Goal: Transaction & Acquisition: Purchase product/service

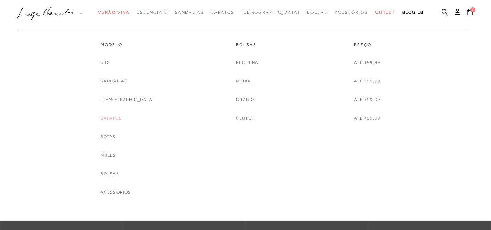
click at [122, 118] on link "Sapatos" at bounding box center [111, 118] width 21 height 8
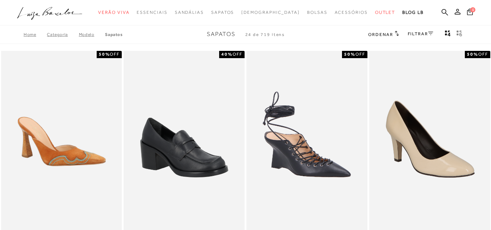
click at [422, 35] on link "FILTRAR" at bounding box center [420, 33] width 25 height 5
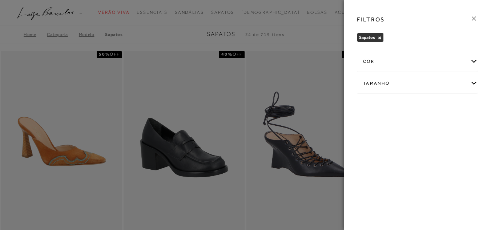
click at [414, 71] on div "cor" at bounding box center [417, 61] width 120 height 19
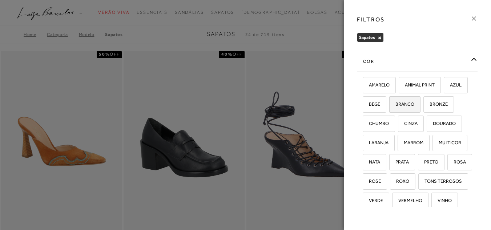
click at [414, 105] on span "BRANCO" at bounding box center [402, 103] width 24 height 5
click at [395, 105] on input "BRANCO" at bounding box center [391, 105] width 7 height 7
checkbox input "true"
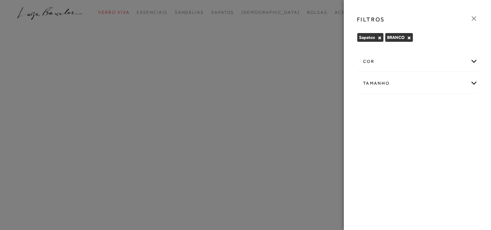
click at [434, 61] on div "cor" at bounding box center [417, 61] width 120 height 19
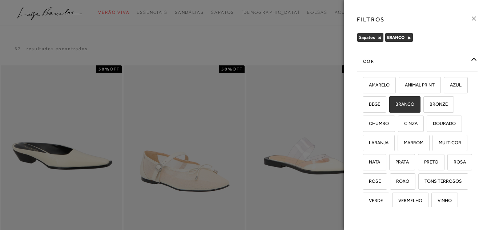
click at [294, 45] on div at bounding box center [245, 115] width 491 height 230
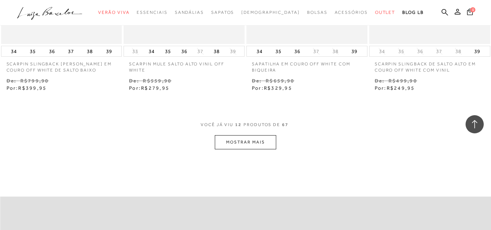
scroll to position [727, 0]
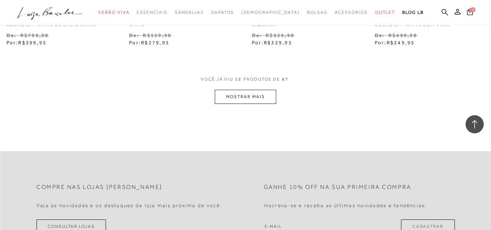
click at [230, 97] on button "MOSTRAR MAIS" at bounding box center [245, 97] width 61 height 14
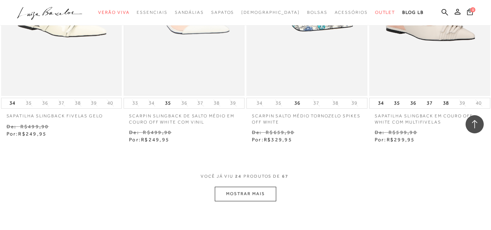
scroll to position [1381, 0]
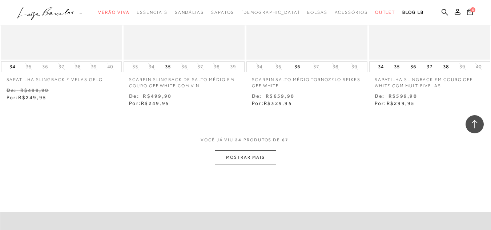
click at [236, 150] on button "MOSTRAR MAIS" at bounding box center [245, 157] width 61 height 14
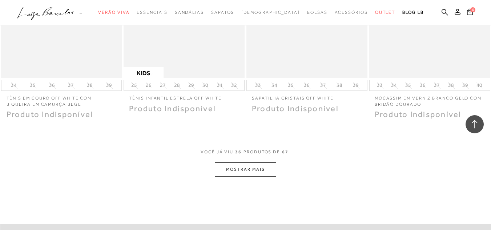
scroll to position [2108, 0]
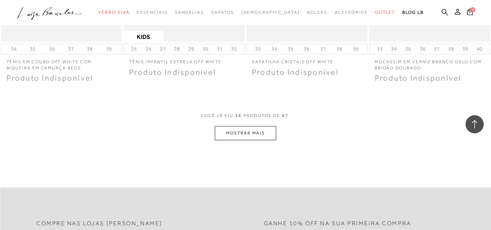
click at [229, 126] on button "MOSTRAR MAIS" at bounding box center [245, 133] width 61 height 14
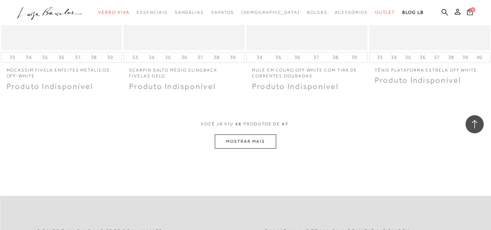
scroll to position [2871, 0]
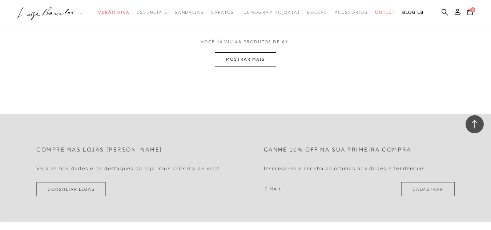
click at [257, 54] on button "MOSTRAR MAIS" at bounding box center [245, 59] width 61 height 14
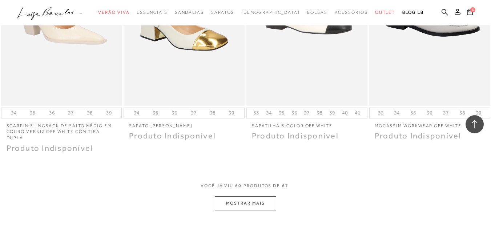
scroll to position [3489, 0]
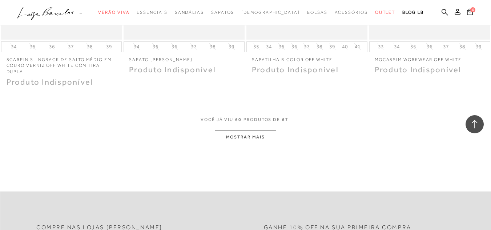
click at [259, 134] on button "MOSTRAR MAIS" at bounding box center [245, 137] width 61 height 14
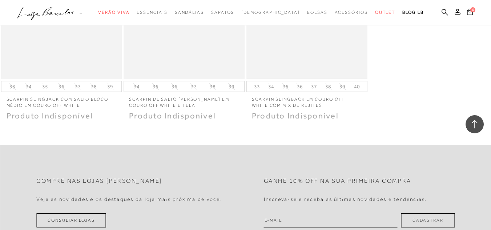
scroll to position [3852, 0]
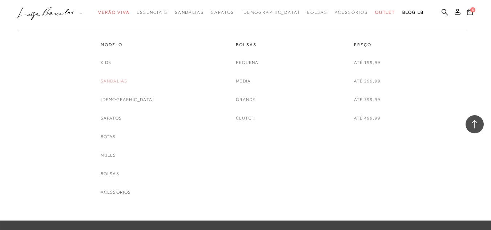
click at [116, 80] on link "Sandálias" at bounding box center [114, 81] width 27 height 8
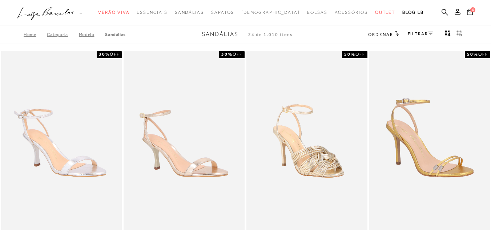
click at [420, 35] on link "FILTRAR" at bounding box center [420, 33] width 25 height 5
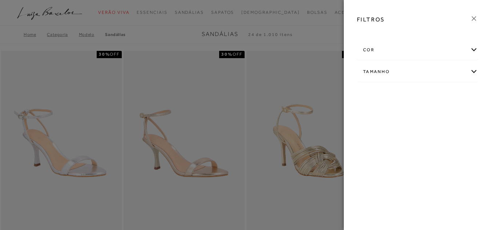
click at [392, 49] on div "cor" at bounding box center [417, 49] width 120 height 19
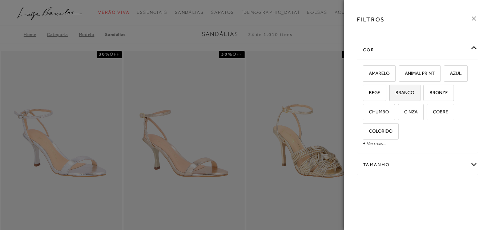
click at [398, 92] on span "BRANCO" at bounding box center [402, 92] width 24 height 5
click at [395, 92] on input "BRANCO" at bounding box center [391, 93] width 7 height 7
checkbox input "true"
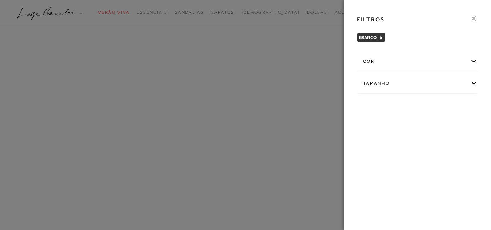
click at [408, 59] on div "cor" at bounding box center [417, 61] width 120 height 19
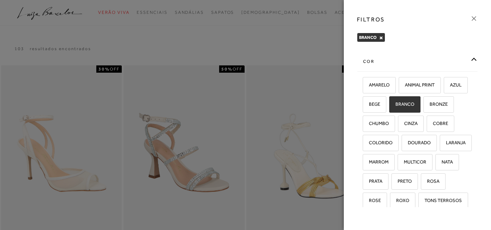
scroll to position [36, 0]
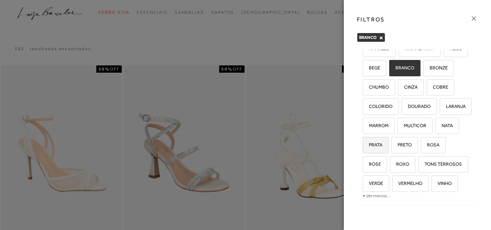
click at [380, 153] on label "PRATA" at bounding box center [375, 145] width 25 height 16
click at [369, 150] on input "PRATA" at bounding box center [365, 145] width 7 height 7
checkbox input "true"
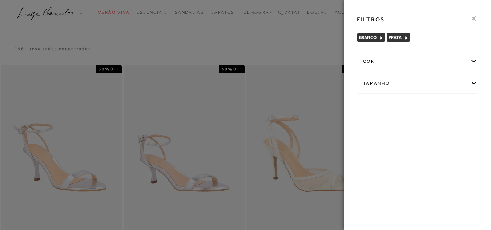
drag, startPoint x: 398, startPoint y: 94, endPoint x: 474, endPoint y: 21, distance: 105.9
click at [474, 21] on icon at bounding box center [474, 19] width 8 height 8
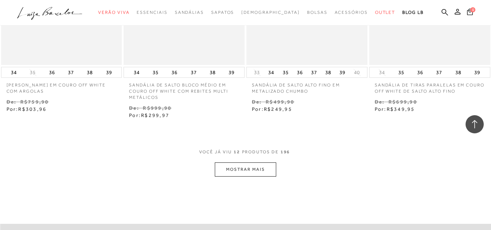
scroll to position [727, 0]
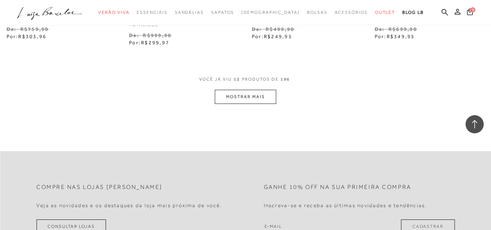
click at [251, 93] on button "MOSTRAR MAIS" at bounding box center [245, 97] width 61 height 14
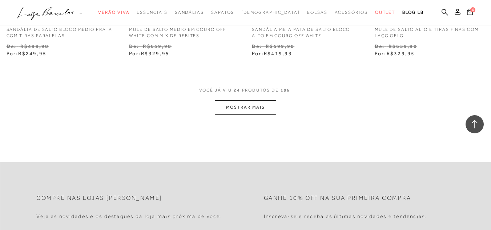
scroll to position [1417, 0]
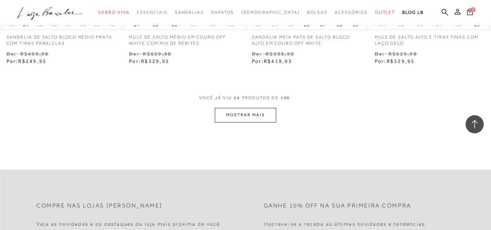
click at [256, 120] on button "MOSTRAR MAIS" at bounding box center [245, 115] width 61 height 14
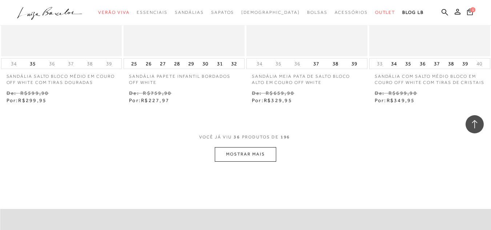
scroll to position [2108, 0]
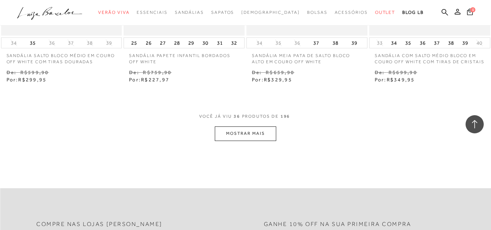
click at [242, 130] on button "MOSTRAR MAIS" at bounding box center [245, 133] width 61 height 14
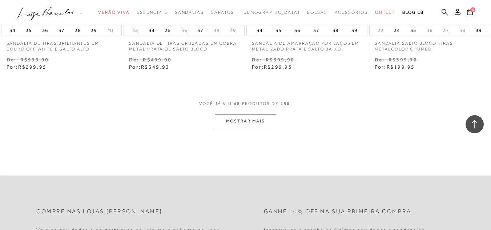
scroll to position [2835, 0]
click at [245, 125] on button "MOSTRAR MAIS" at bounding box center [245, 122] width 61 height 14
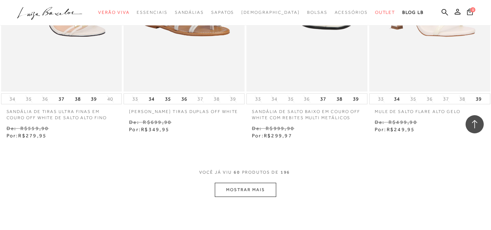
scroll to position [3489, 0]
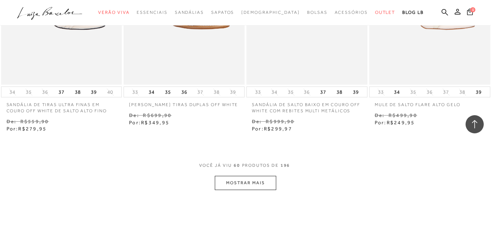
click at [250, 182] on button "MOSTRAR MAIS" at bounding box center [245, 183] width 61 height 14
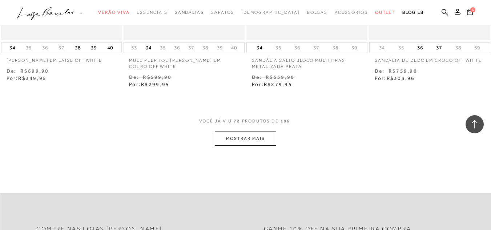
scroll to position [4252, 0]
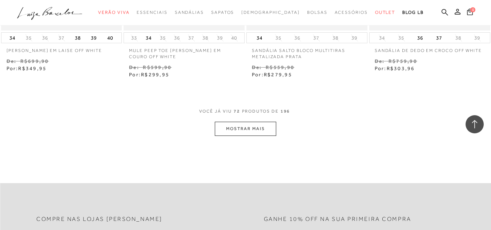
click at [247, 127] on button "MOSTRAR MAIS" at bounding box center [245, 129] width 61 height 14
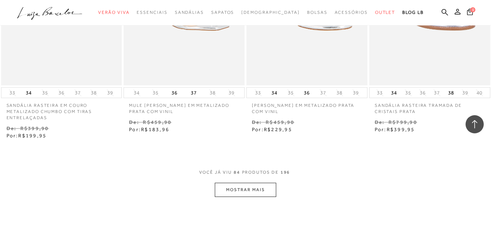
scroll to position [4979, 0]
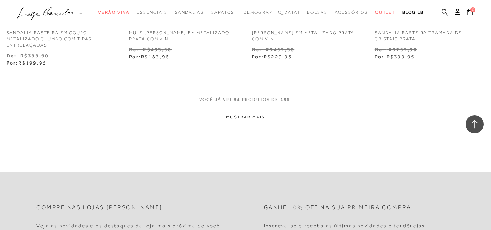
click at [244, 120] on button "MOSTRAR MAIS" at bounding box center [245, 117] width 61 height 14
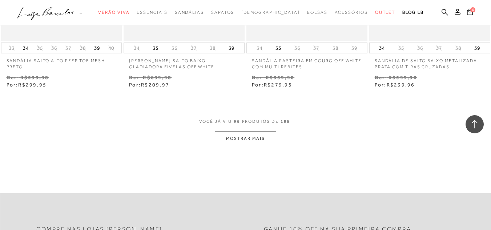
scroll to position [5670, 0]
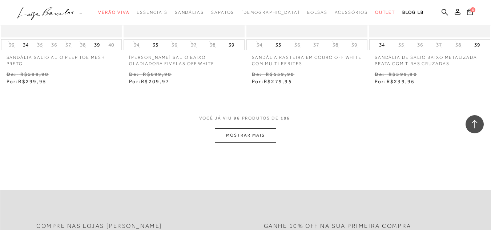
click at [244, 141] on button "MOSTRAR MAIS" at bounding box center [245, 135] width 61 height 14
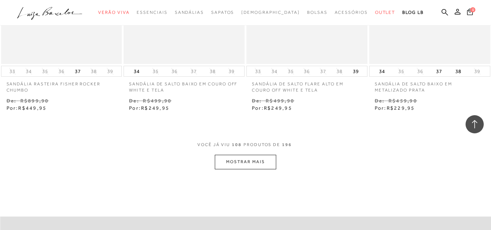
scroll to position [6360, 0]
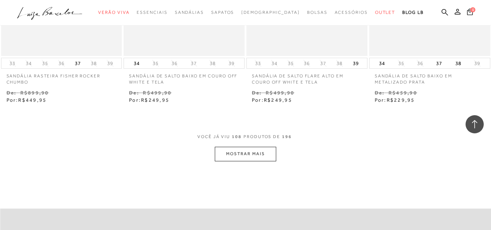
click at [242, 154] on button "MOSTRAR MAIS" at bounding box center [245, 154] width 61 height 14
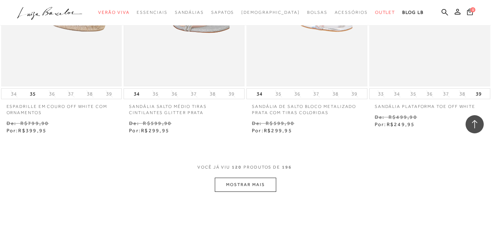
scroll to position [7087, 0]
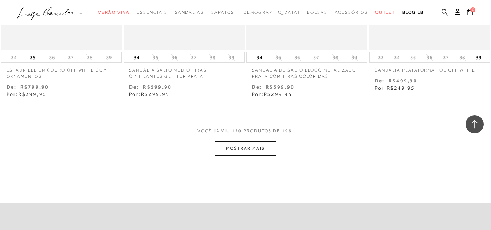
click at [222, 148] on button "MOSTRAR MAIS" at bounding box center [245, 148] width 61 height 14
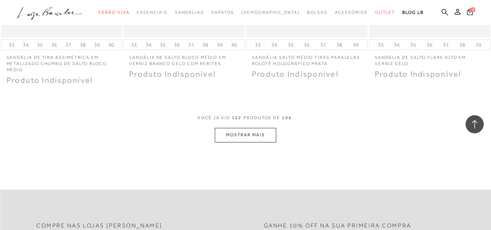
scroll to position [7850, 0]
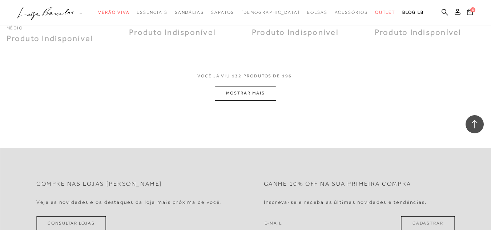
click at [249, 87] on button "MOSTRAR MAIS" at bounding box center [245, 93] width 61 height 14
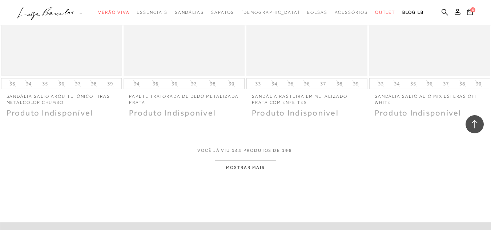
scroll to position [8468, 0]
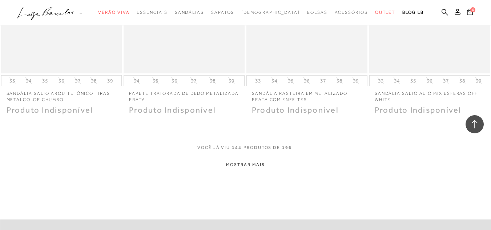
click at [260, 158] on button "MOSTRAR MAIS" at bounding box center [245, 165] width 61 height 14
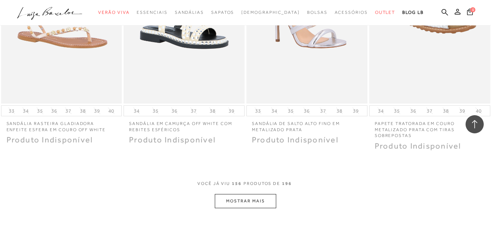
scroll to position [9159, 0]
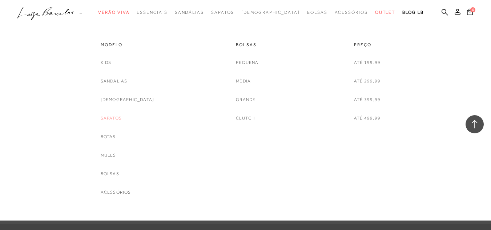
click at [121, 119] on link "Sapatos" at bounding box center [111, 118] width 21 height 8
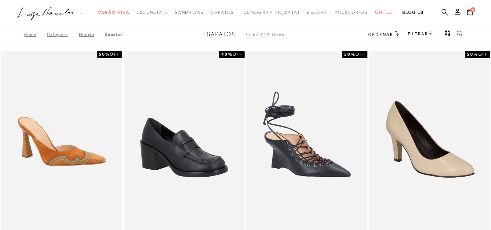
click at [423, 31] on div "FILTRAR" at bounding box center [420, 34] width 25 height 9
click at [422, 33] on link "FILTRAR" at bounding box center [420, 33] width 25 height 5
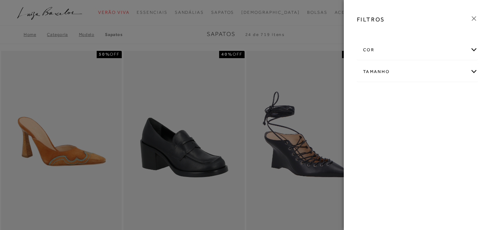
click at [406, 54] on div "cor" at bounding box center [417, 49] width 120 height 19
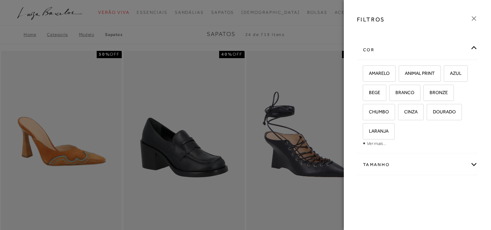
click at [374, 146] on span "+ Ver mais..." at bounding box center [375, 143] width 24 height 8
click at [374, 145] on link "Ver mais..." at bounding box center [377, 143] width 20 height 5
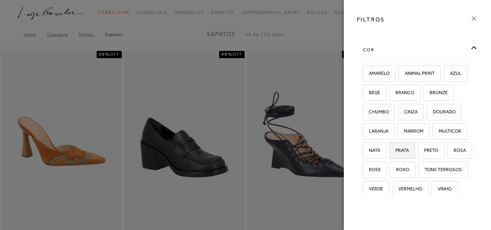
click at [390, 153] on span "PRATA" at bounding box center [399, 150] width 19 height 5
click at [388, 155] on input "PRATA" at bounding box center [391, 151] width 7 height 7
checkbox input "true"
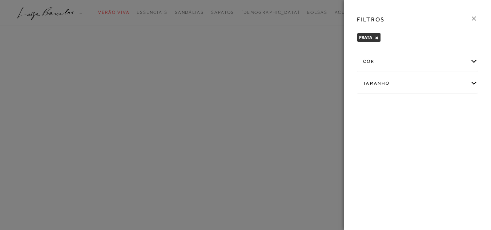
click at [473, 20] on icon at bounding box center [474, 19] width 8 height 8
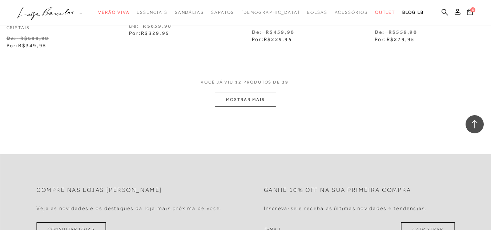
scroll to position [618, 0]
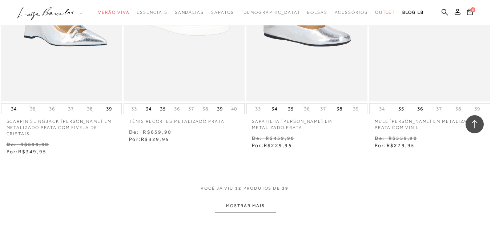
click at [250, 205] on button "MOSTRAR MAIS" at bounding box center [245, 206] width 61 height 14
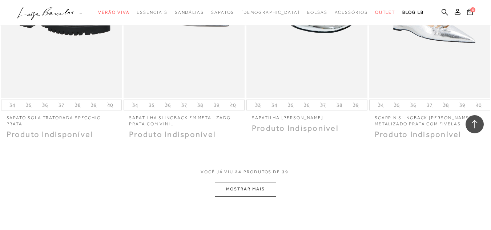
scroll to position [1381, 0]
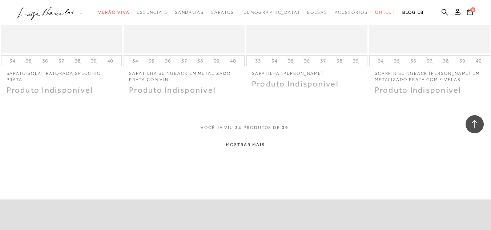
click at [271, 142] on button "MOSTRAR MAIS" at bounding box center [245, 145] width 61 height 14
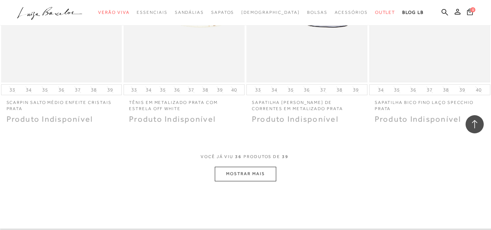
scroll to position [2072, 0]
